Goal: Information Seeking & Learning: Learn about a topic

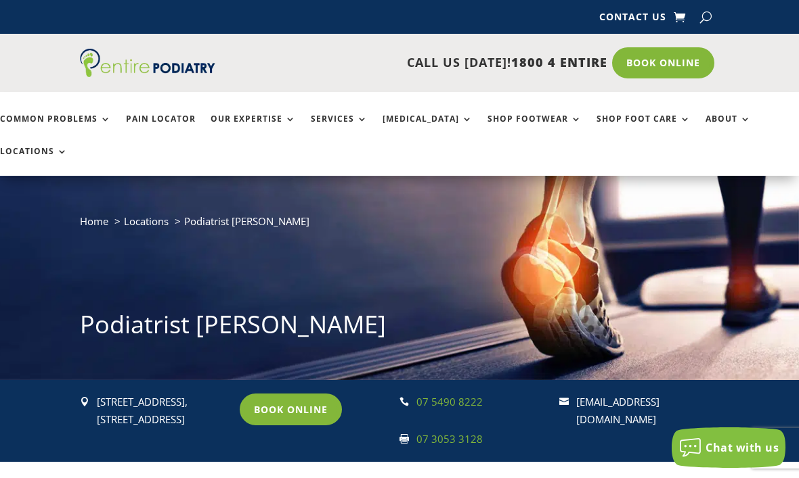
click at [715, 248] on div "Home Locations Podiatrist Morayfield Podiatrist Morayfield" at bounding box center [399, 280] width 639 height 136
click at [307, 394] on link "Book Online" at bounding box center [291, 409] width 102 height 31
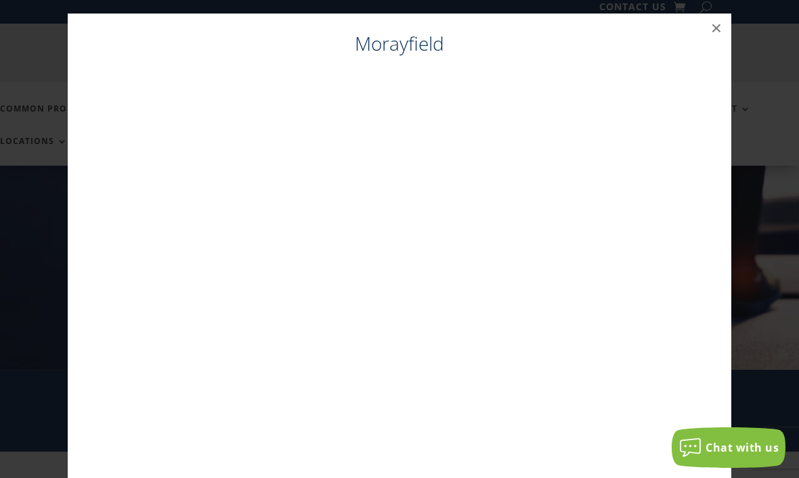
scroll to position [14, 0]
click at [718, 30] on button "×" at bounding box center [716, 29] width 30 height 30
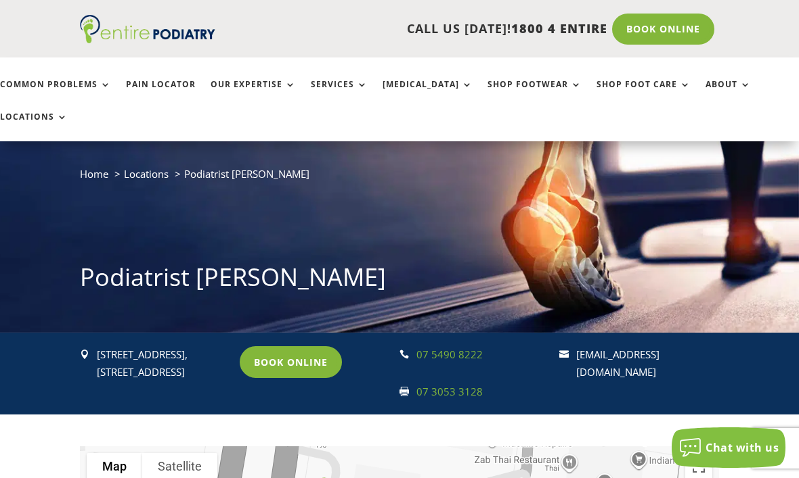
scroll to position [47, 0]
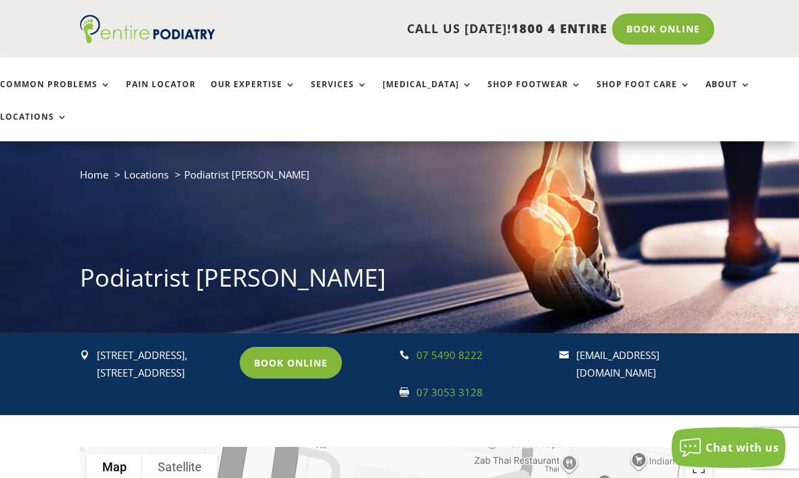
click at [60, 80] on link "Common Problems" at bounding box center [55, 94] width 111 height 29
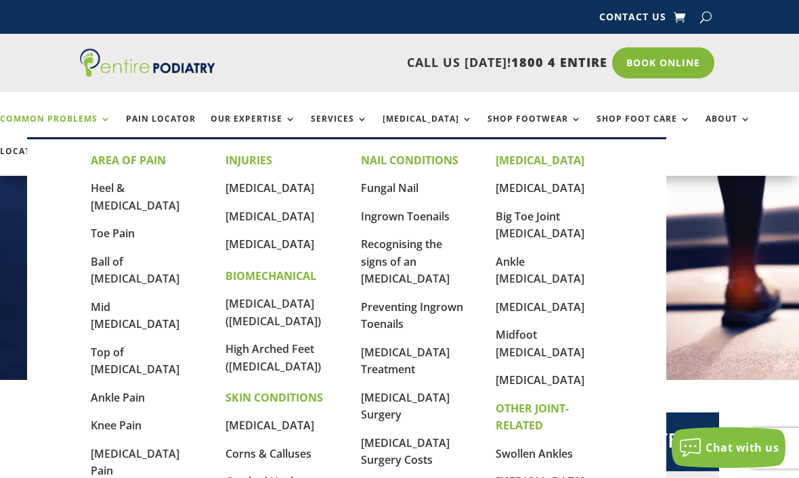
click at [432, 218] on link "Ingrown Toenails" at bounding box center [405, 216] width 89 height 15
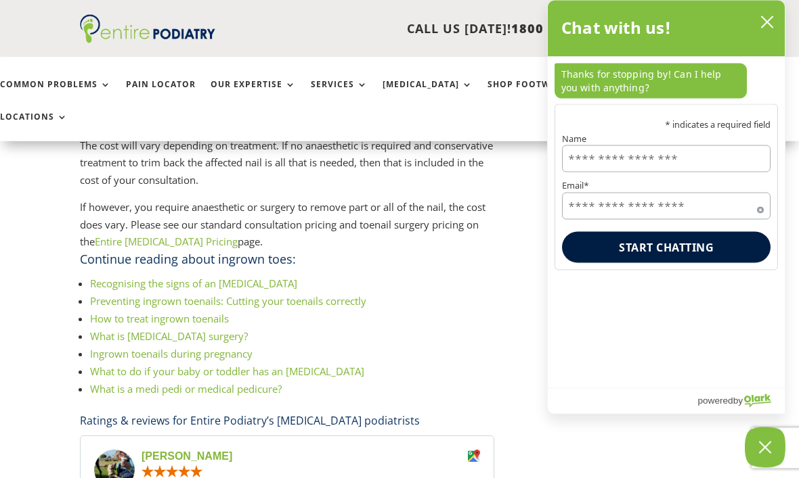
scroll to position [2419, 0]
click at [166, 235] on link "Entire [MEDICAL_DATA] Pricing" at bounding box center [166, 242] width 143 height 14
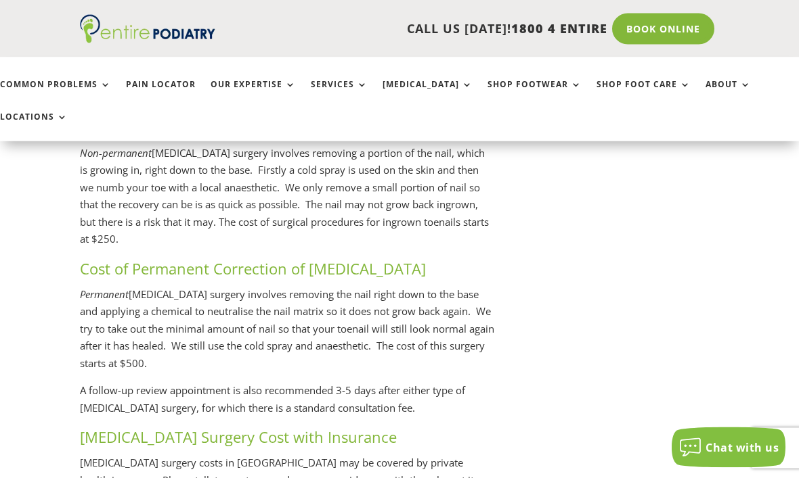
scroll to position [3055, 0]
